Goal: Task Accomplishment & Management: Use online tool/utility

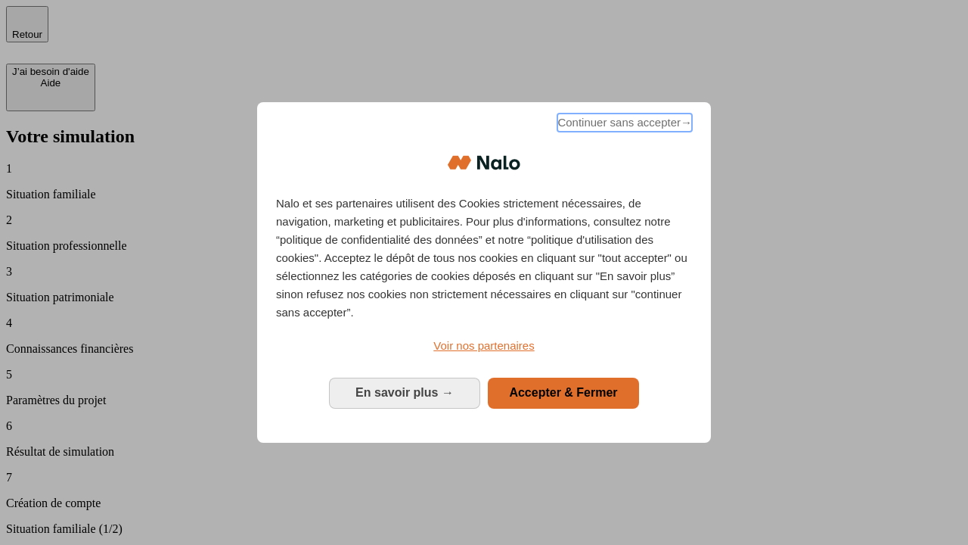
click at [623, 125] on span "Continuer sans accepter →" at bounding box center [625, 122] width 135 height 18
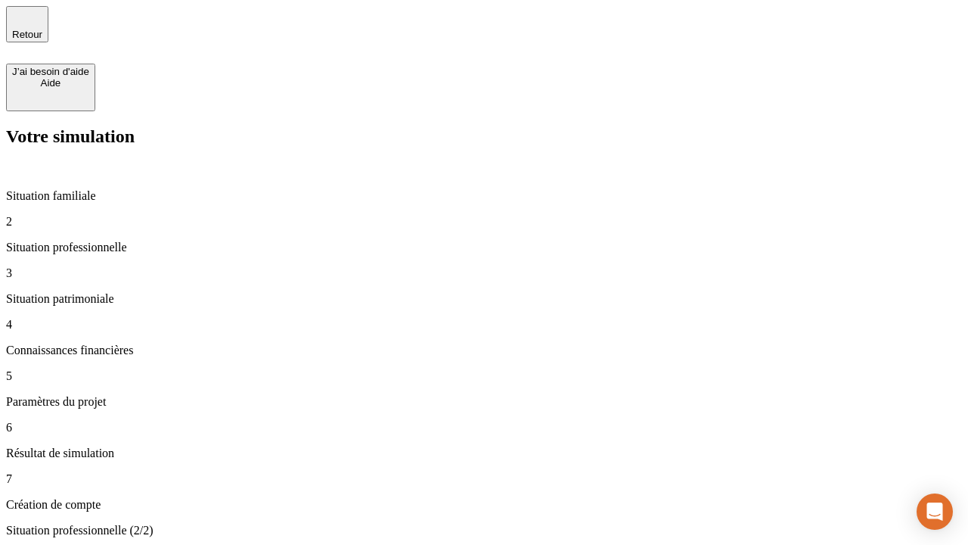
type input "30 000"
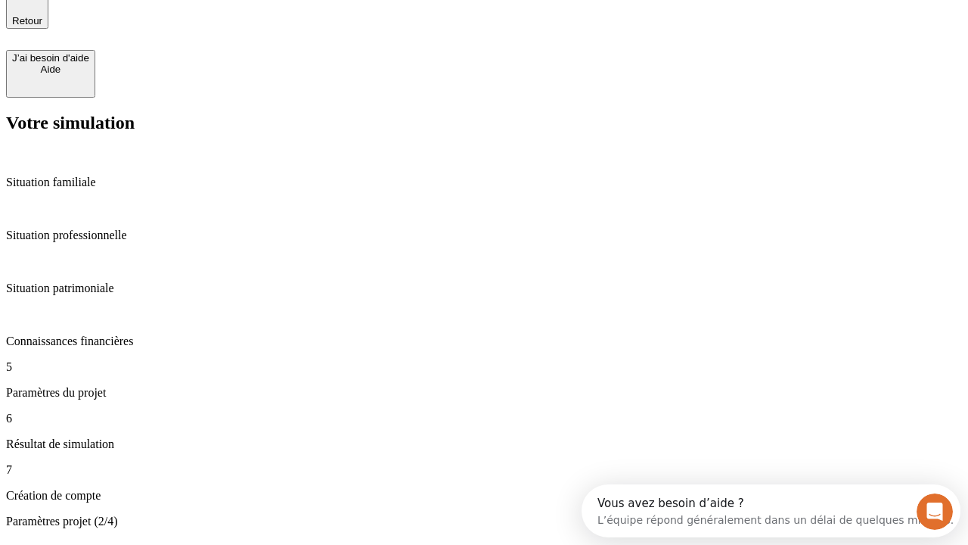
type input "25"
type input "1 000"
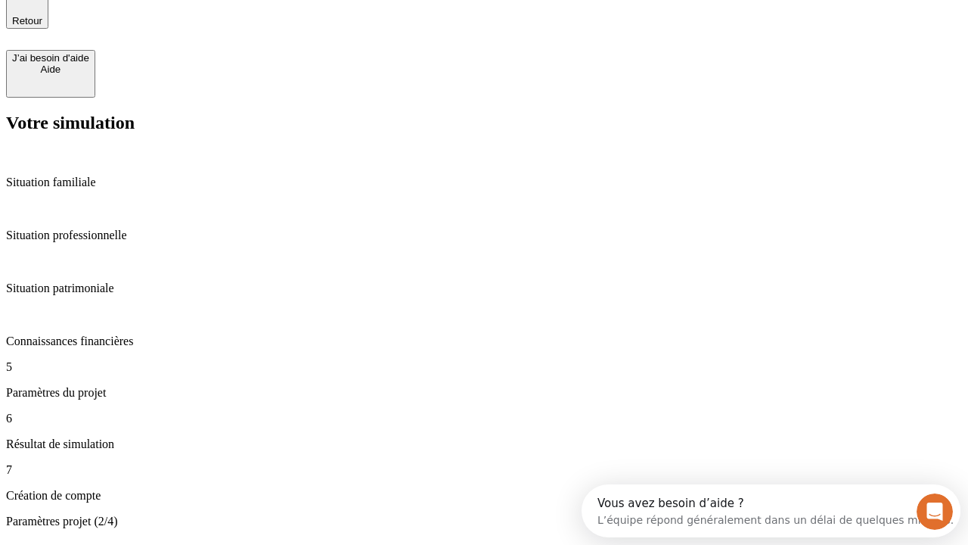
type input "640"
